Goal: Information Seeking & Learning: Learn about a topic

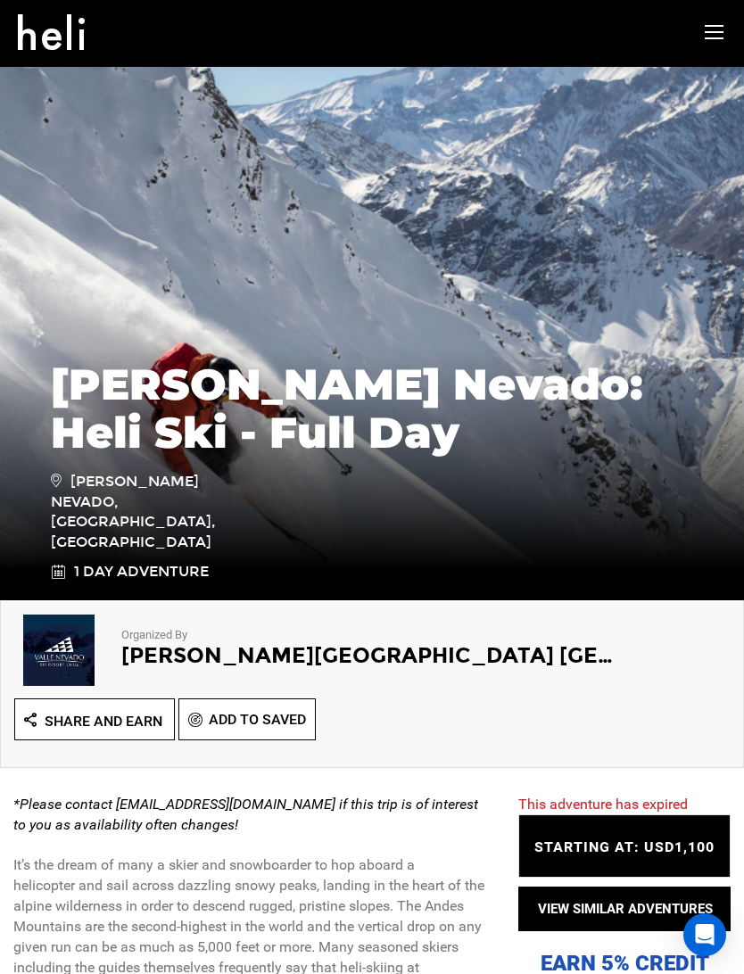
click at [715, 37] on icon at bounding box center [713, 32] width 19 height 21
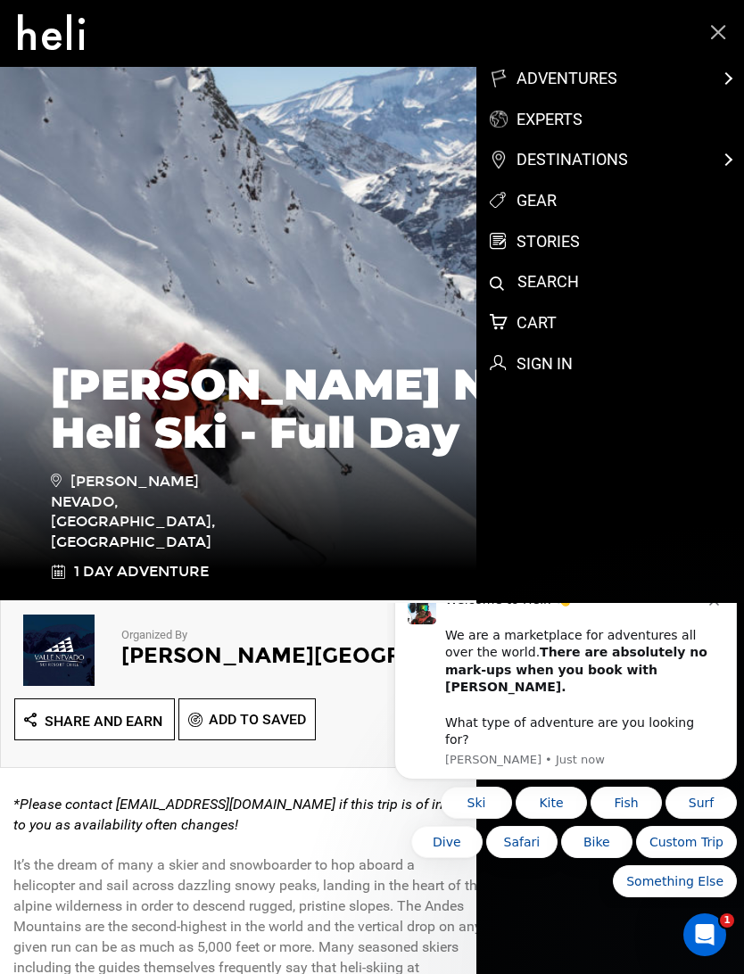
click at [552, 123] on p "experts" at bounding box center [535, 119] width 93 height 23
click at [730, 74] on div "adventures experts destinations gear stories" at bounding box center [609, 169] width 267 height 204
click at [733, 77] on div "adventures experts destinations gear stories" at bounding box center [609, 169] width 267 height 204
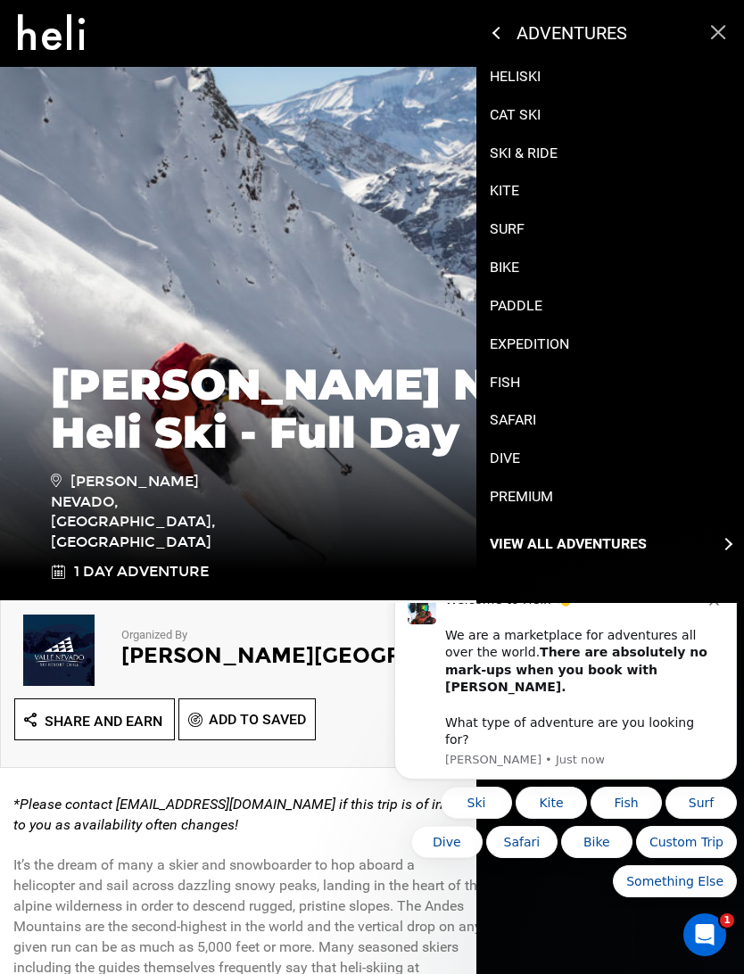
click at [519, 78] on p "Heliski" at bounding box center [514, 77] width 51 height 21
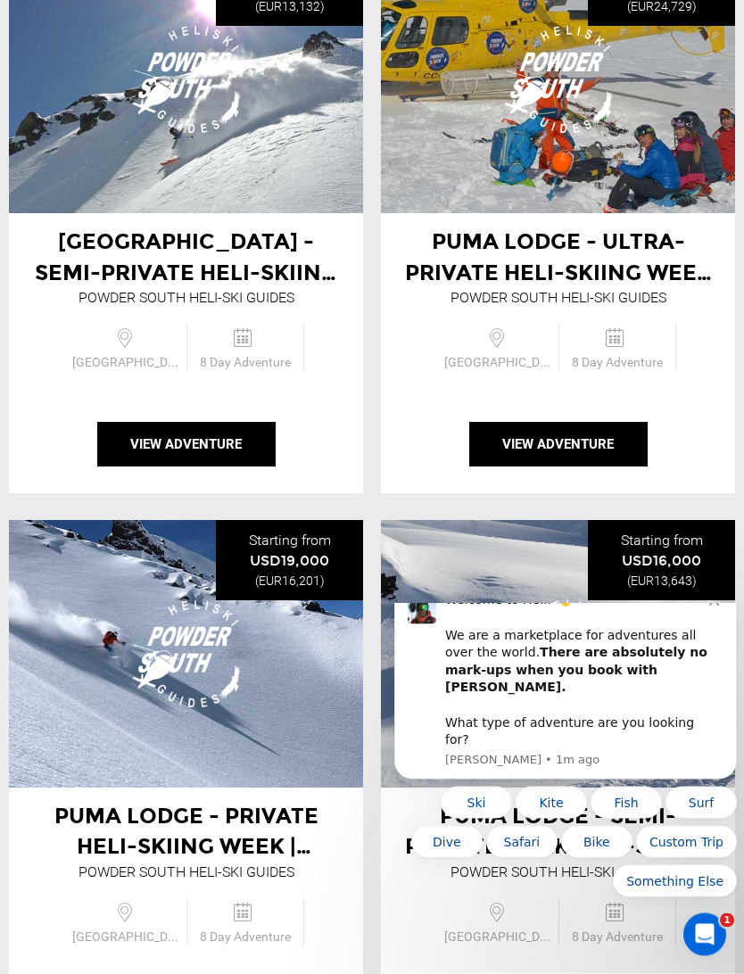
scroll to position [3723, 0]
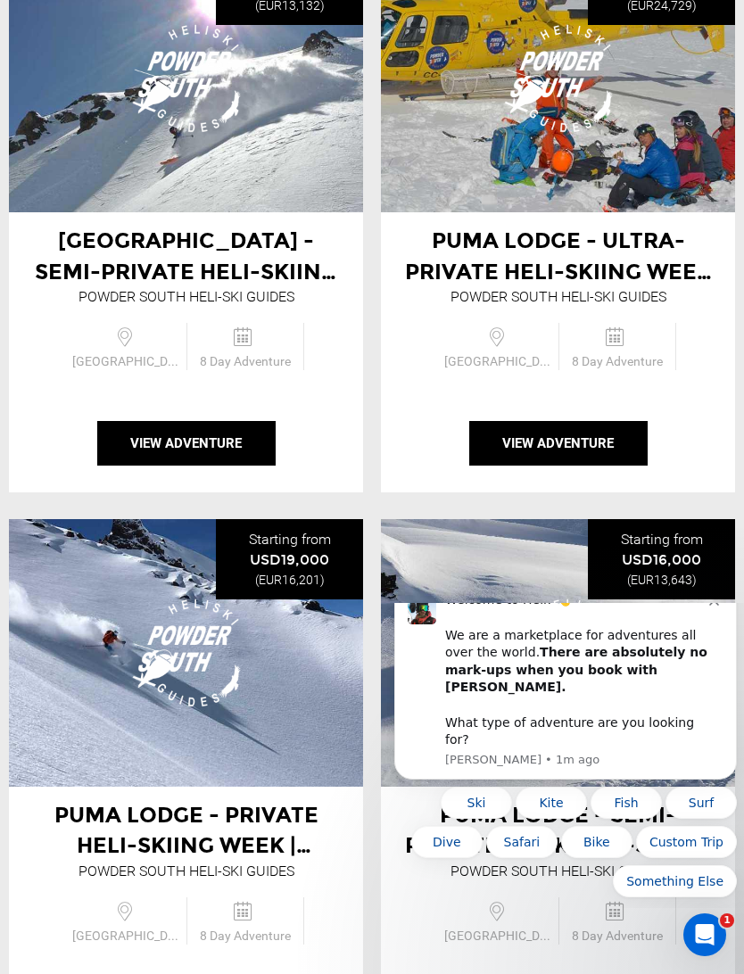
click at [535, 274] on span "Puma Lodge - Ultra-Private Heli-Skiing Week | [GEOGRAPHIC_DATA]" at bounding box center [558, 270] width 307 height 87
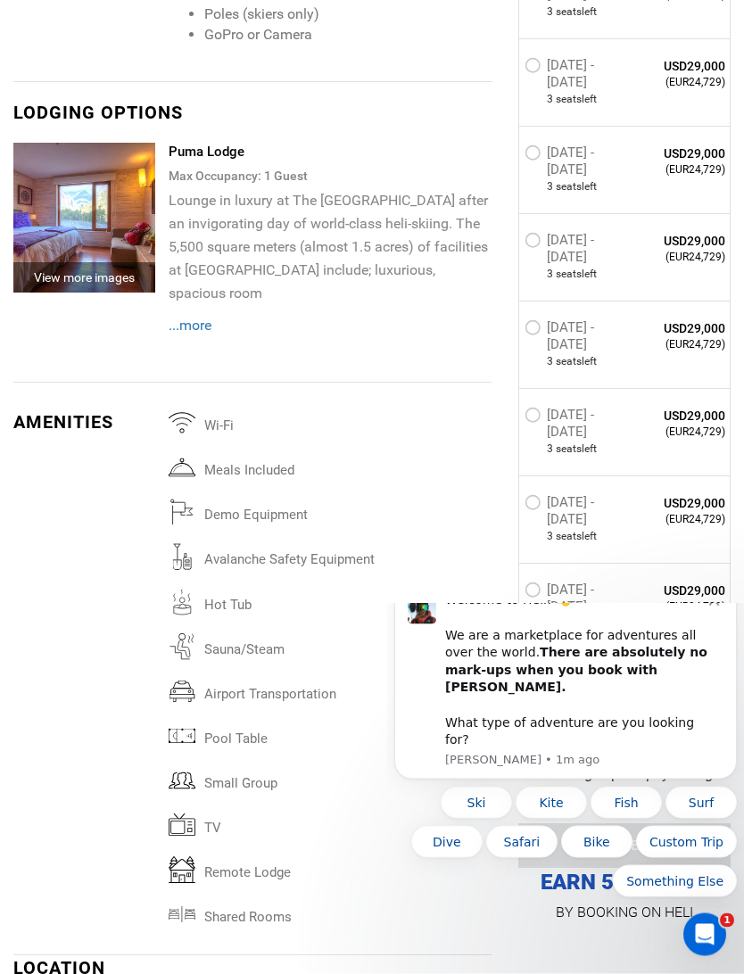
scroll to position [4003, 0]
click at [188, 317] on span "...more" at bounding box center [190, 325] width 43 height 17
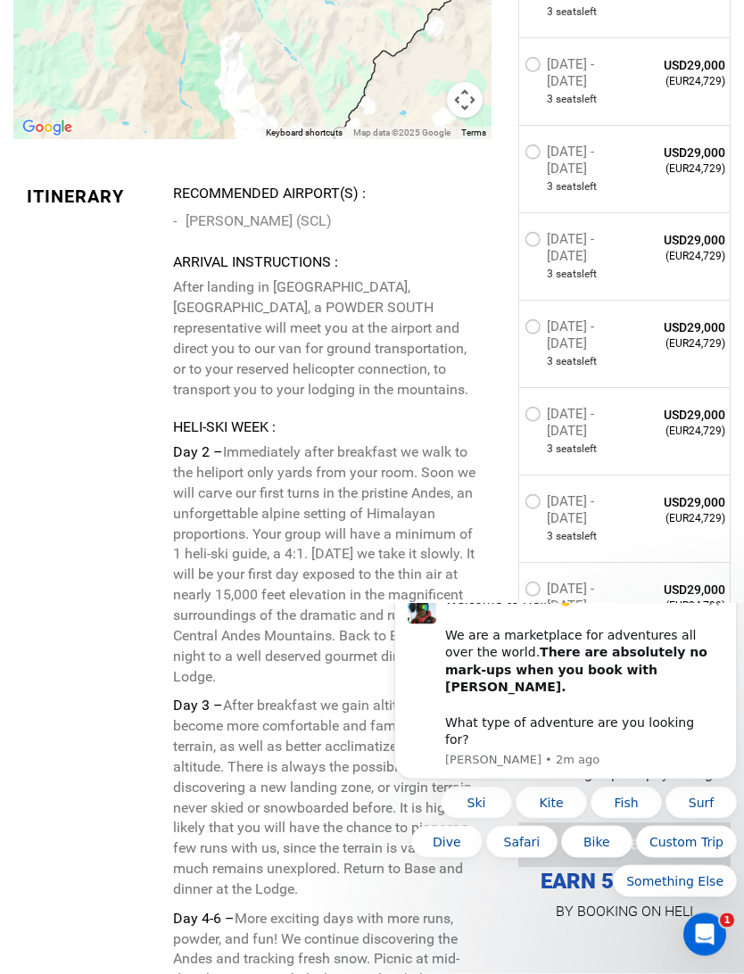
scroll to position [5406, 0]
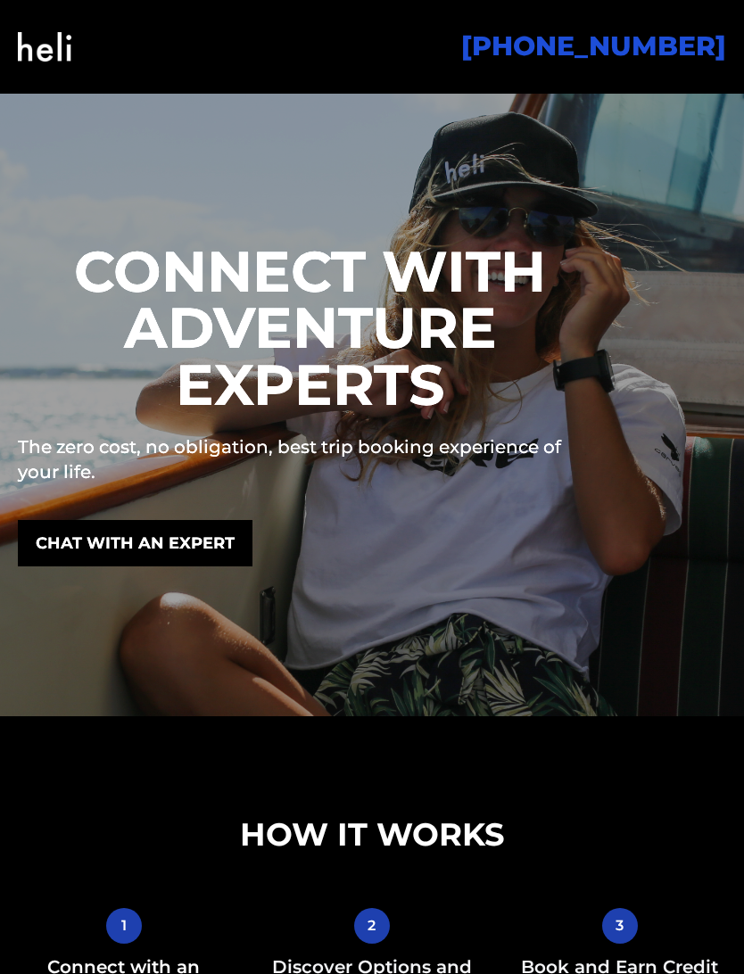
click at [89, 165] on div at bounding box center [372, 405] width 744 height 623
click at [43, 115] on div at bounding box center [372, 405] width 744 height 623
